Goal: Task Accomplishment & Management: Use online tool/utility

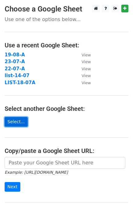
click at [18, 120] on link "Select..." at bounding box center [16, 122] width 23 height 10
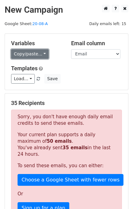
click at [35, 54] on link "Copy/paste..." at bounding box center [30, 54] width 38 height 10
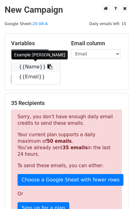
click at [27, 64] on link "{{Name}}" at bounding box center [35, 67] width 49 height 10
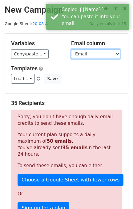
click at [82, 52] on select "Name Email" at bounding box center [95, 54] width 49 height 10
click at [82, 56] on select "Name Email" at bounding box center [95, 54] width 49 height 10
click at [71, 49] on select "Name Email" at bounding box center [95, 54] width 49 height 10
